Goal: Task Accomplishment & Management: Use online tool/utility

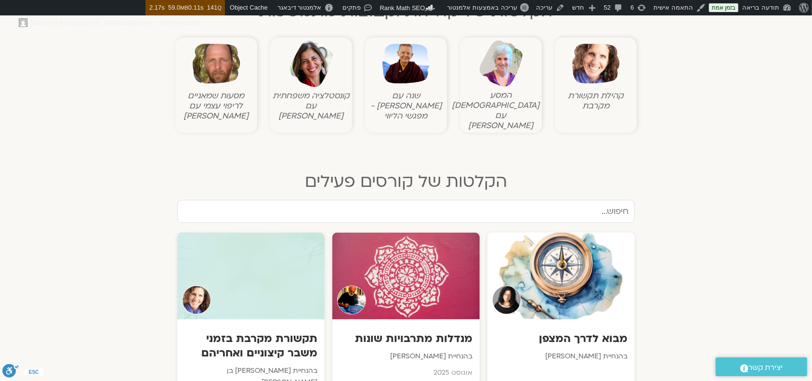
scroll to position [407, 0]
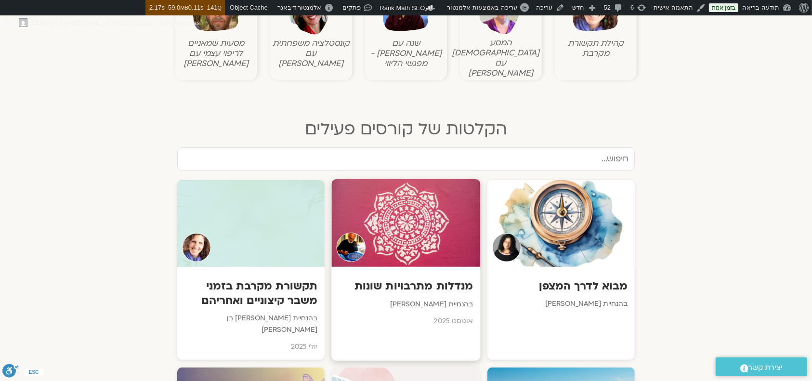
click at [402, 223] on div at bounding box center [406, 223] width 149 height 88
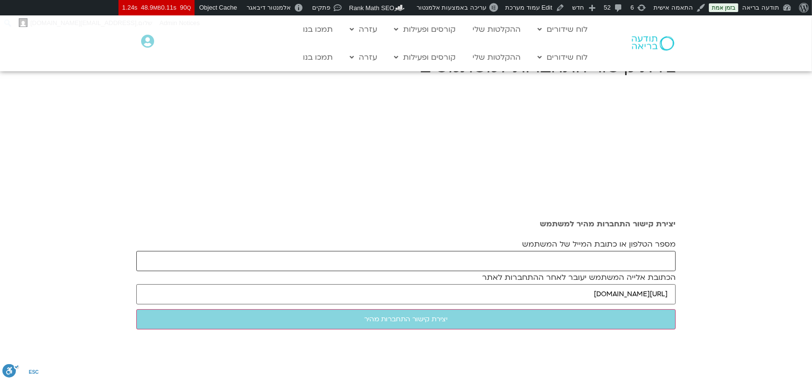
click at [588, 261] on input "מספר הטלפון או כתובת המייל של המשתמש" at bounding box center [406, 261] width 540 height 20
paste input "[EMAIL_ADDRESS][DOMAIN_NAME]"
type input "[EMAIL_ADDRESS][DOMAIN_NAME]"
drag, startPoint x: 541, startPoint y: 293, endPoint x: 682, endPoint y: 293, distance: 141.7
click at [682, 293] on section "יצירת קישור התחברות מהיר למשתמש מספר הטלפון או כתובת המייל של המשתמש ofragrn@gm…" at bounding box center [406, 276] width 812 height 381
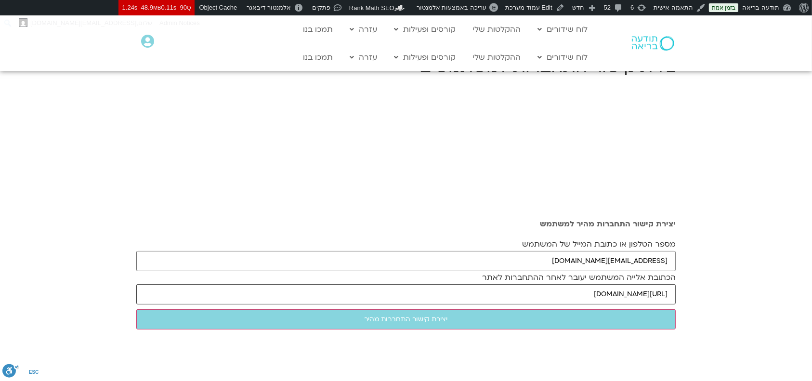
paste input "/series/%d7%9e%d7%a0%d7%93%d7%9c%d7%95%d7%aa-%d7%9e%d7%aa%d7%a8%d7%91%d7%95%d7%…"
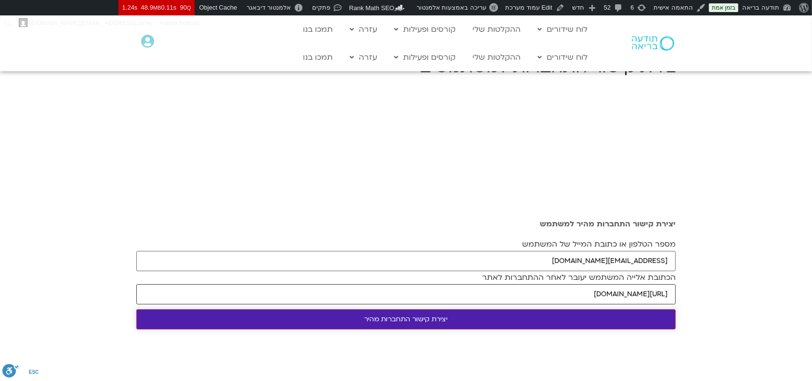
type input "[URL][DOMAIN_NAME]"
click at [555, 324] on input "יצירת קישור התחברות מהיר" at bounding box center [406, 319] width 540 height 20
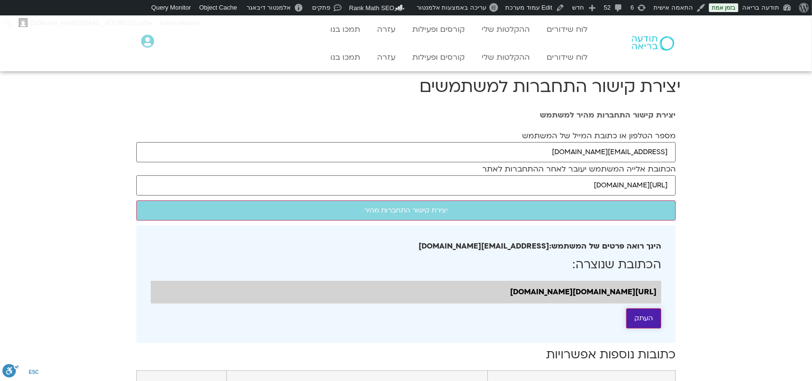
click at [641, 329] on button "העתק" at bounding box center [643, 318] width 35 height 20
